Goal: Ask a question

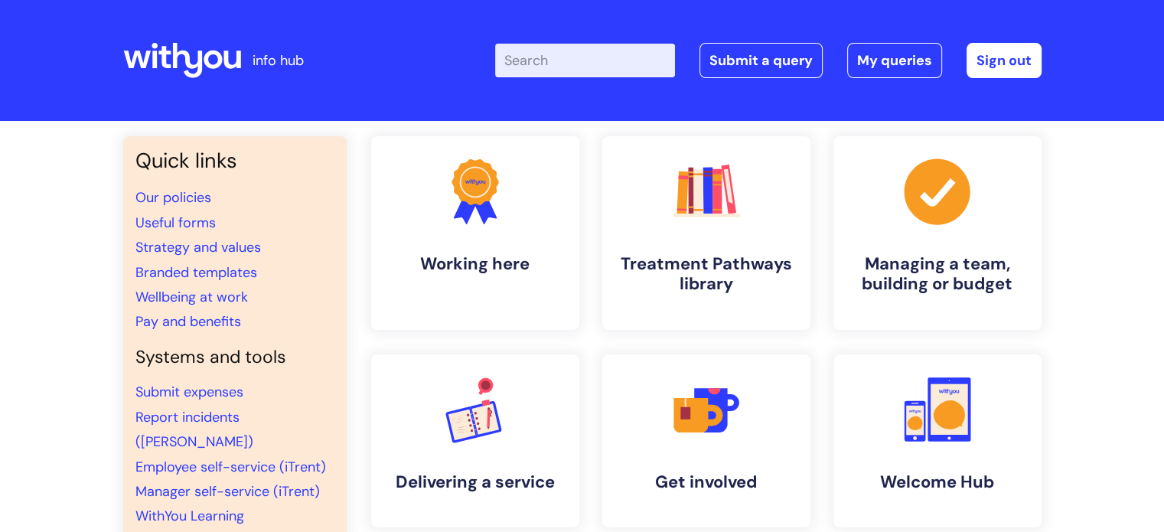
click at [591, 65] on input "Enter your search term here..." at bounding box center [585, 61] width 180 height 34
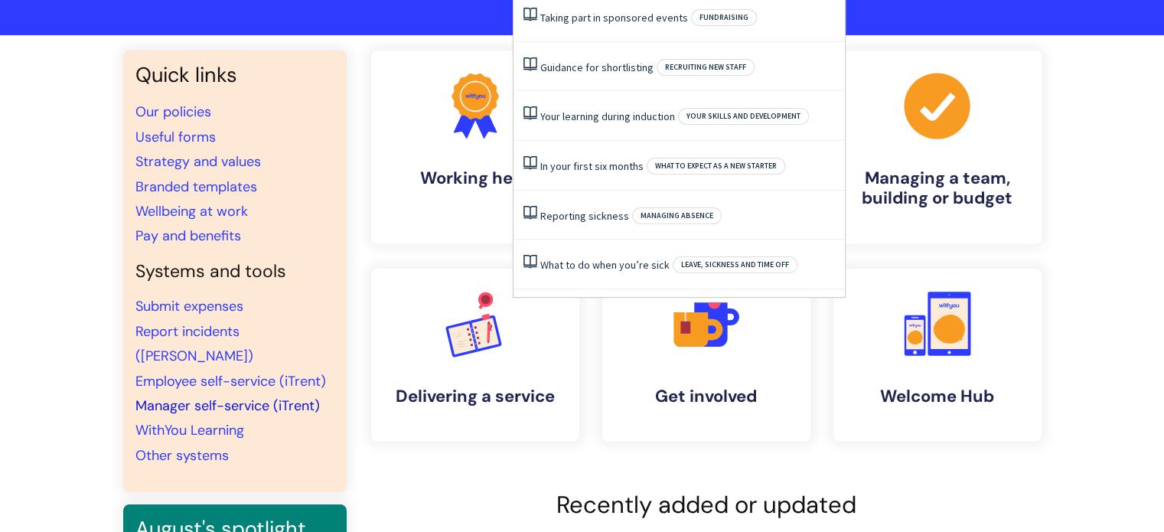
scroll to position [86, 0]
type input "halo"
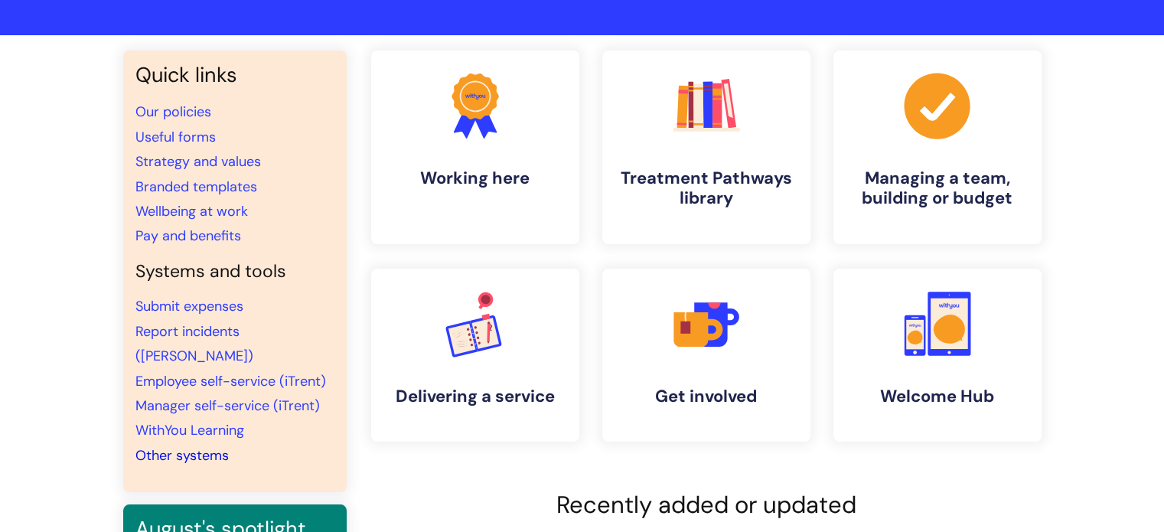
click at [187, 446] on link "Other systems" at bounding box center [181, 455] width 93 height 18
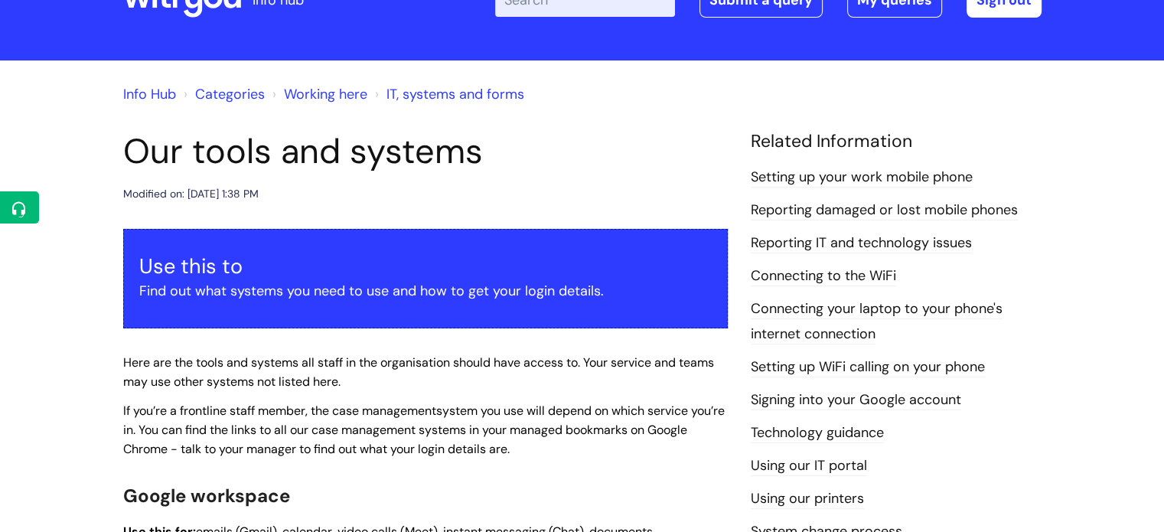
scroll to position [60, 0]
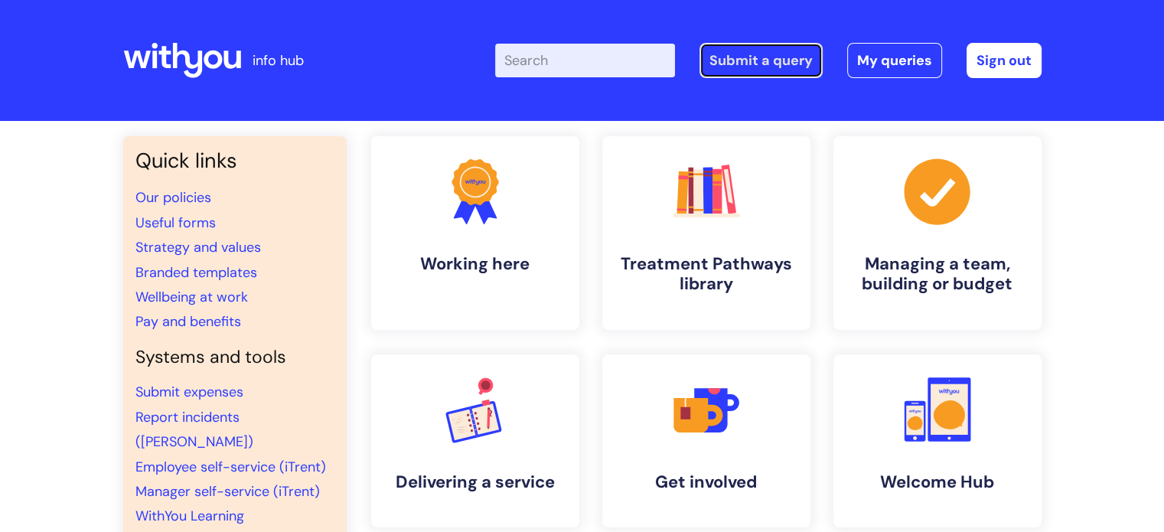
click at [753, 57] on link "Submit a query" at bounding box center [760, 60] width 123 height 35
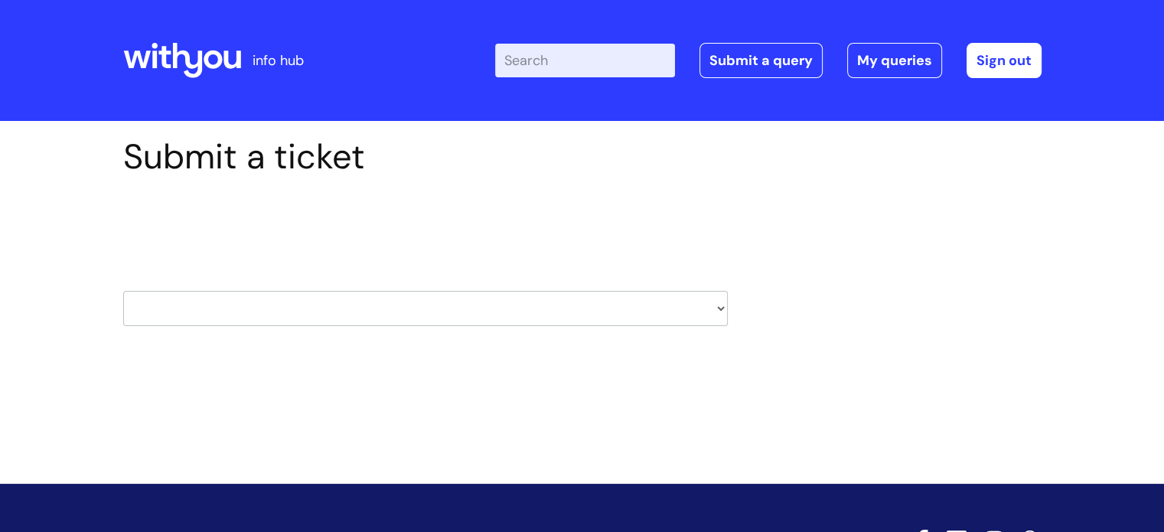
click at [713, 308] on select "HR / People IT and Support Clinical Drug Alerts Finance Accounts Data Support T…" at bounding box center [425, 308] width 605 height 35
